Goal: Task Accomplishment & Management: Manage account settings

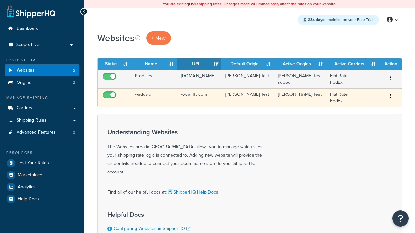
click at [390, 97] on icon "button" at bounding box center [390, 96] width 1 height 5
click at [0, 0] on link "Delete" at bounding box center [0, 0] width 0 height 0
